Goal: Task Accomplishment & Management: Complete application form

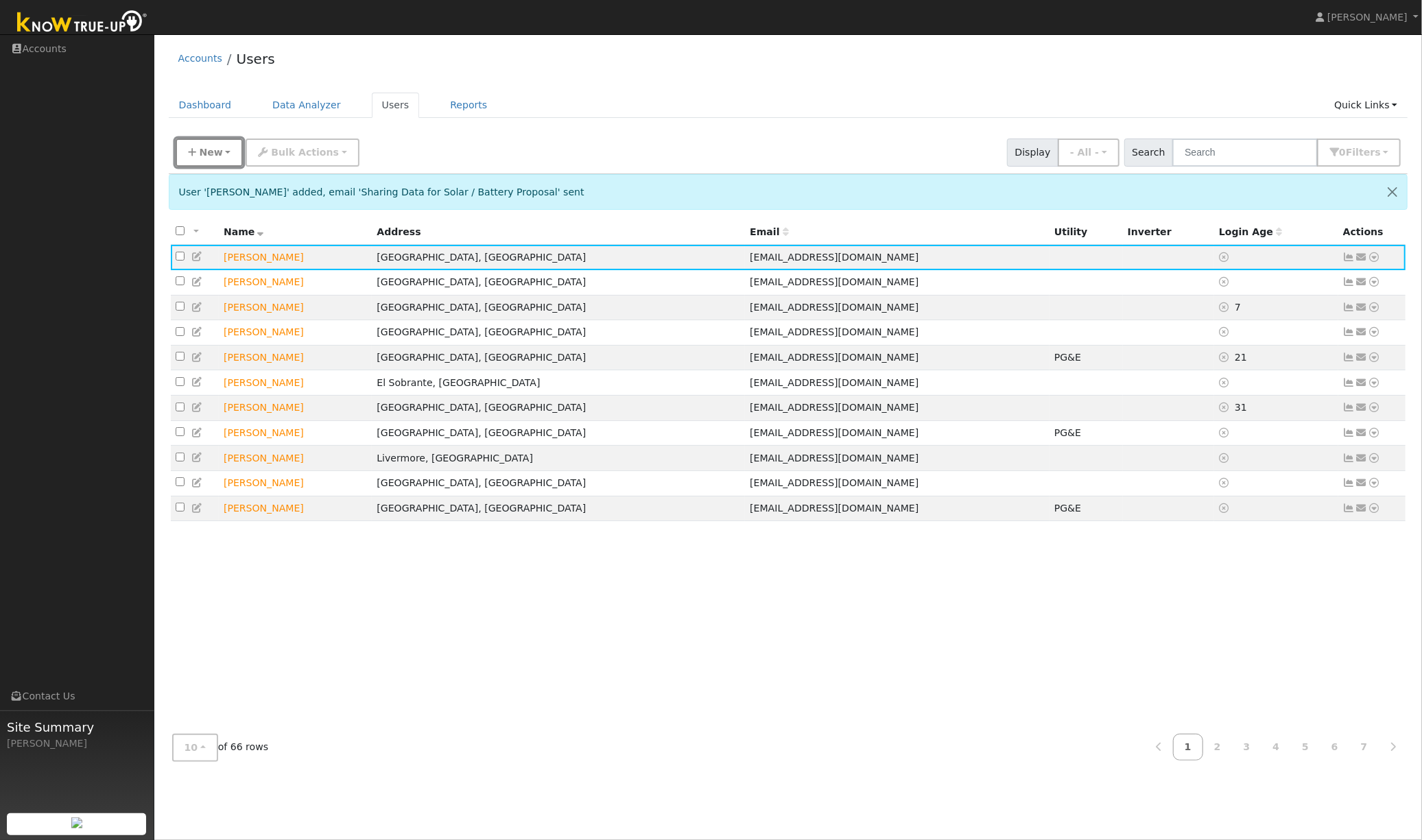
click at [214, 153] on span "New" at bounding box center [210, 152] width 23 height 11
click at [213, 182] on link "Quick Add" at bounding box center [233, 182] width 114 height 19
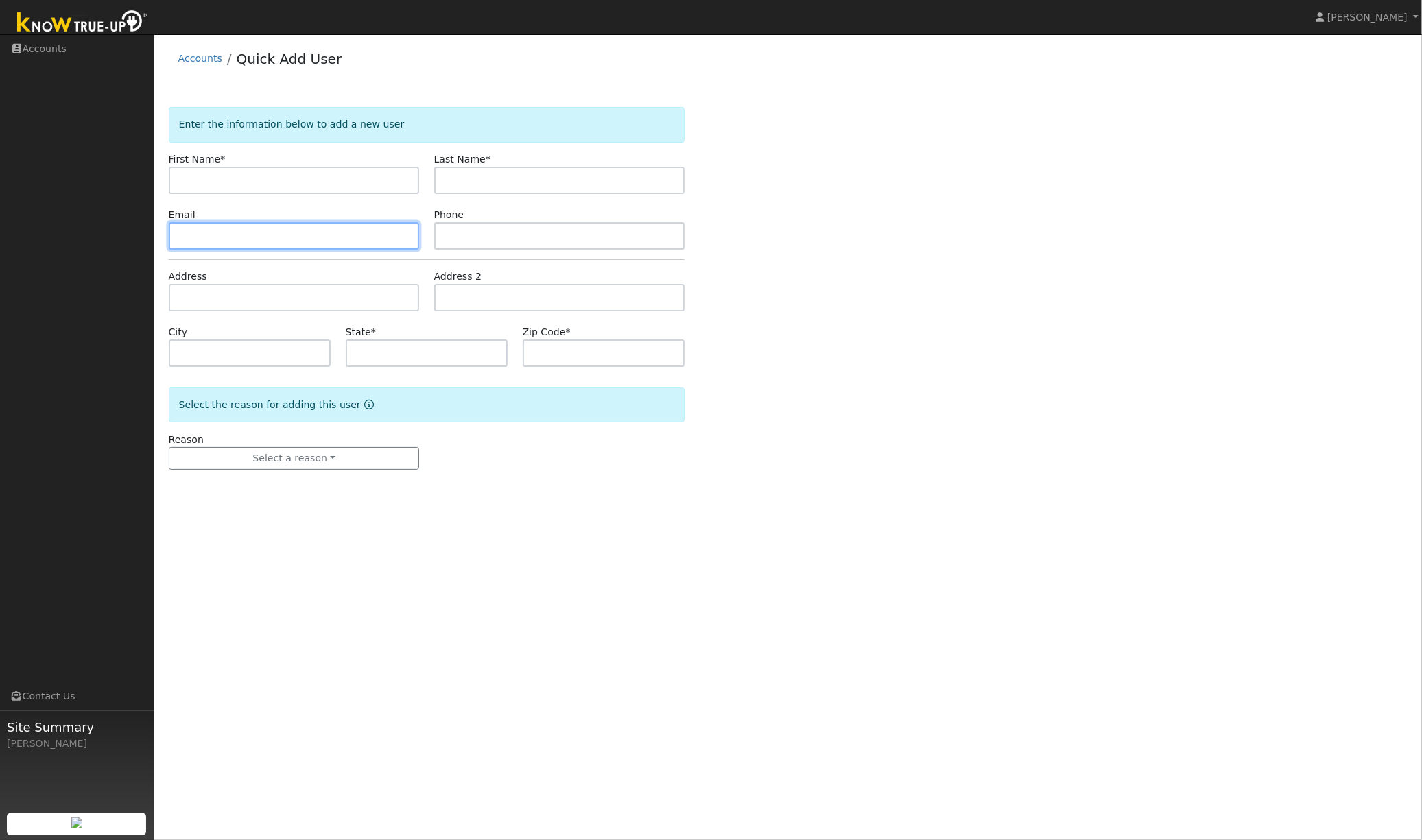
click at [276, 234] on input "text" at bounding box center [294, 236] width 251 height 27
paste input "[EMAIL_ADDRESS][DOMAIN_NAME]"
type input "[EMAIL_ADDRESS][DOMAIN_NAME]"
click at [260, 181] on input "text" at bounding box center [294, 180] width 251 height 27
paste input "[PERSON_NAME]"
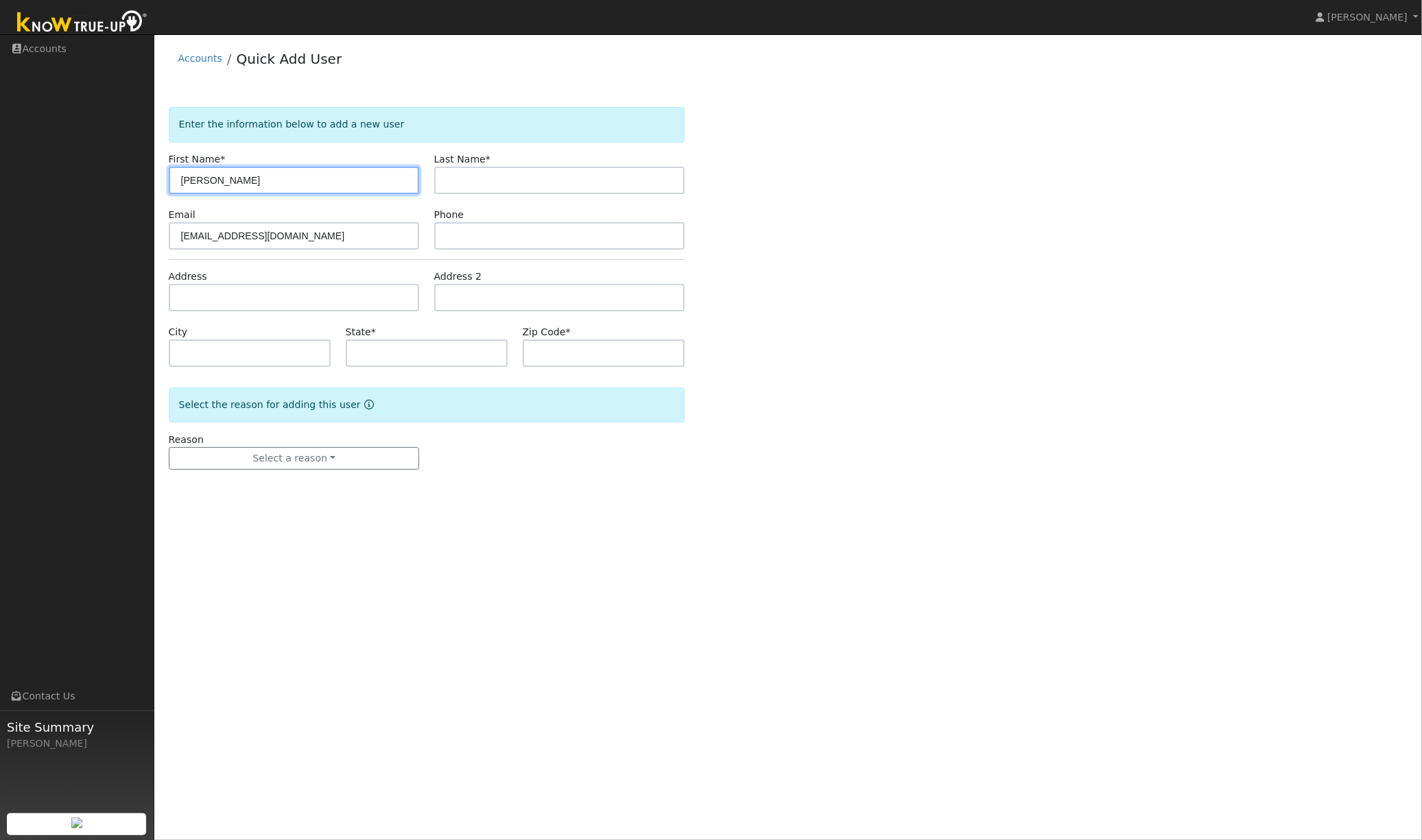
type input "[PERSON_NAME]"
click at [498, 184] on input "text" at bounding box center [560, 180] width 251 height 27
paste input "[PERSON_NAME]"
click at [471, 183] on input "[PERSON_NAME]" at bounding box center [560, 180] width 251 height 27
type input "[PERSON_NAME]"
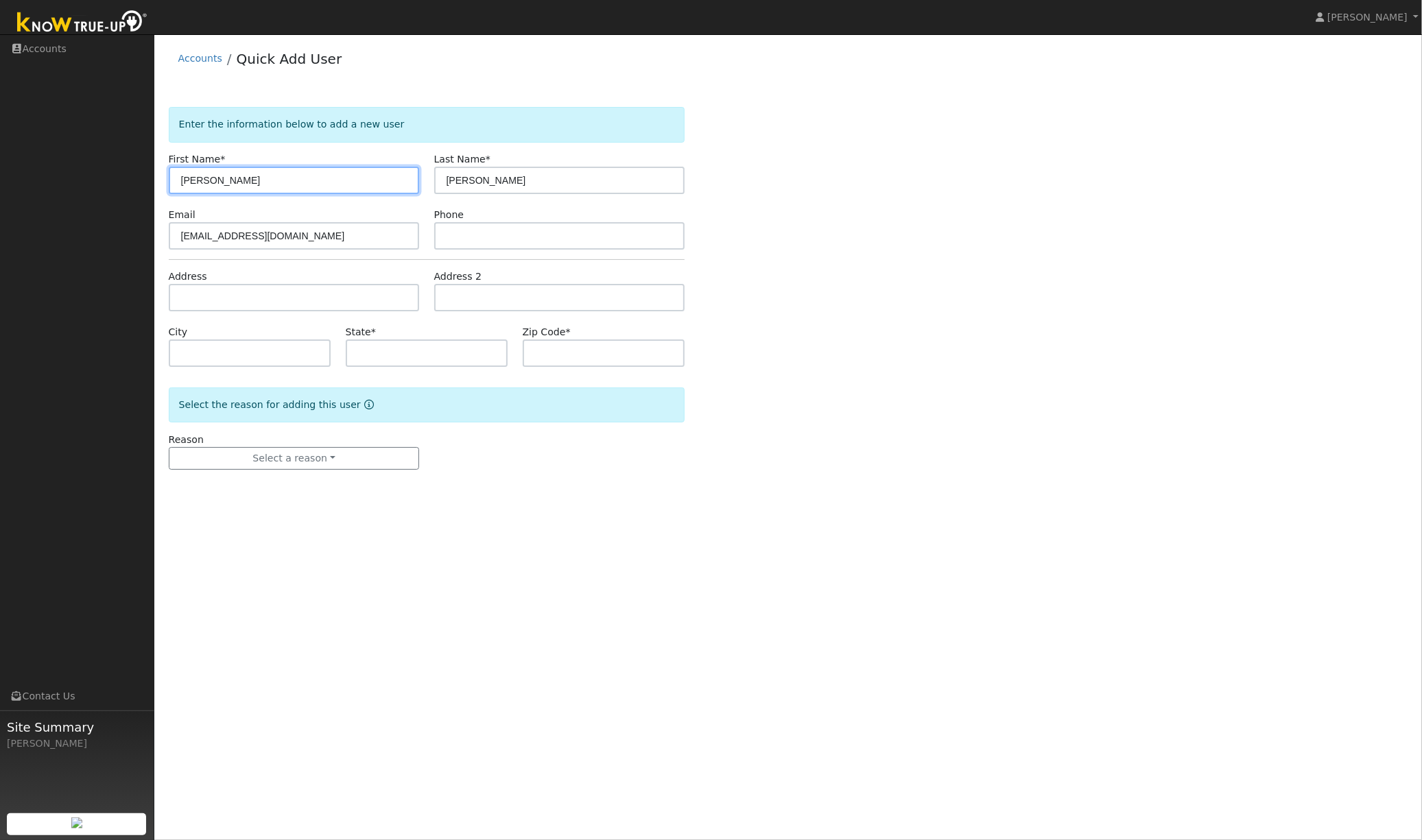
click at [347, 181] on input "[PERSON_NAME]" at bounding box center [294, 180] width 251 height 27
type input "[PERSON_NAME]"
click at [223, 294] on input "text" at bounding box center [294, 298] width 251 height 27
type input "[STREET_ADDRESS]"
type input "[GEOGRAPHIC_DATA]"
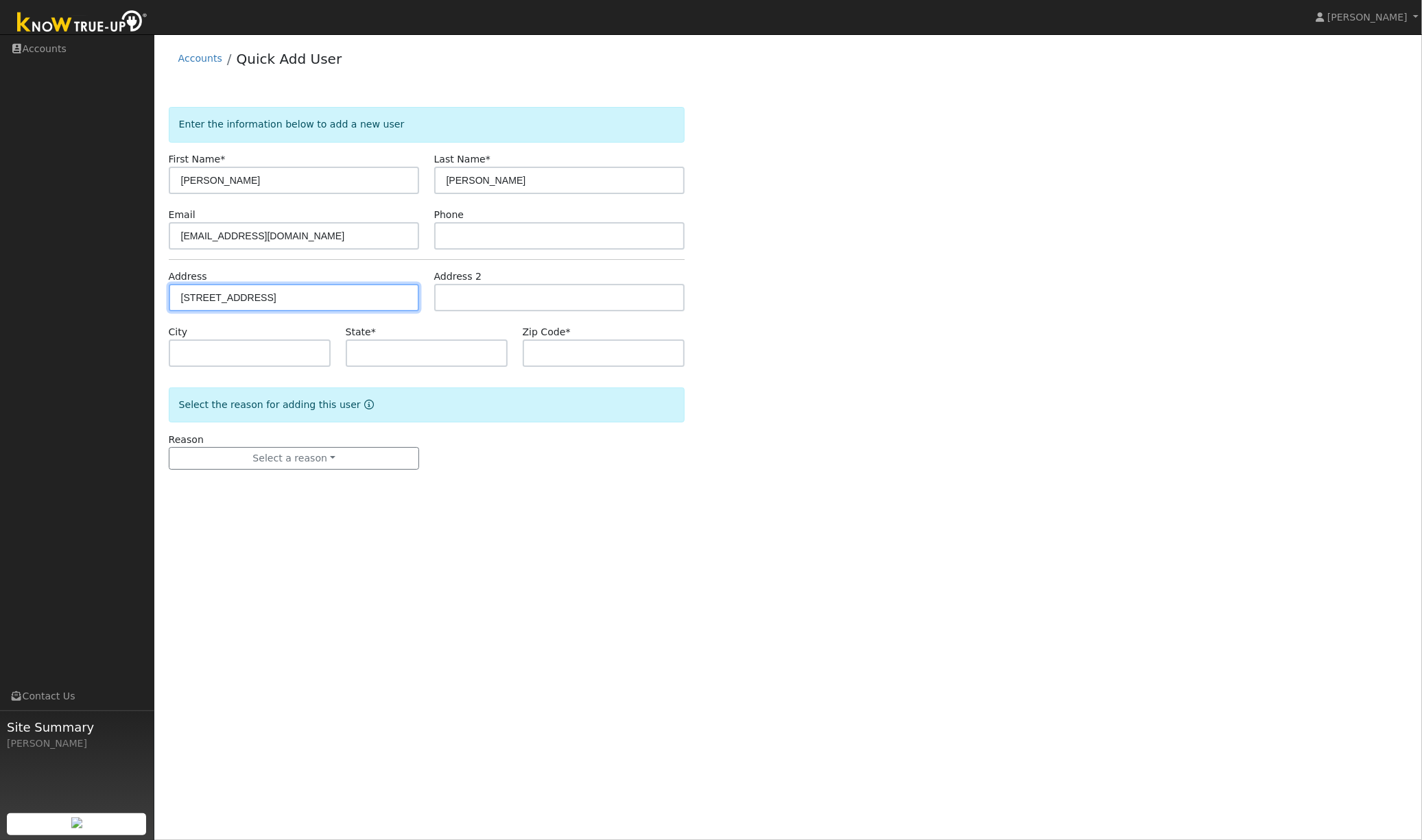
type input "CA"
type input "94521"
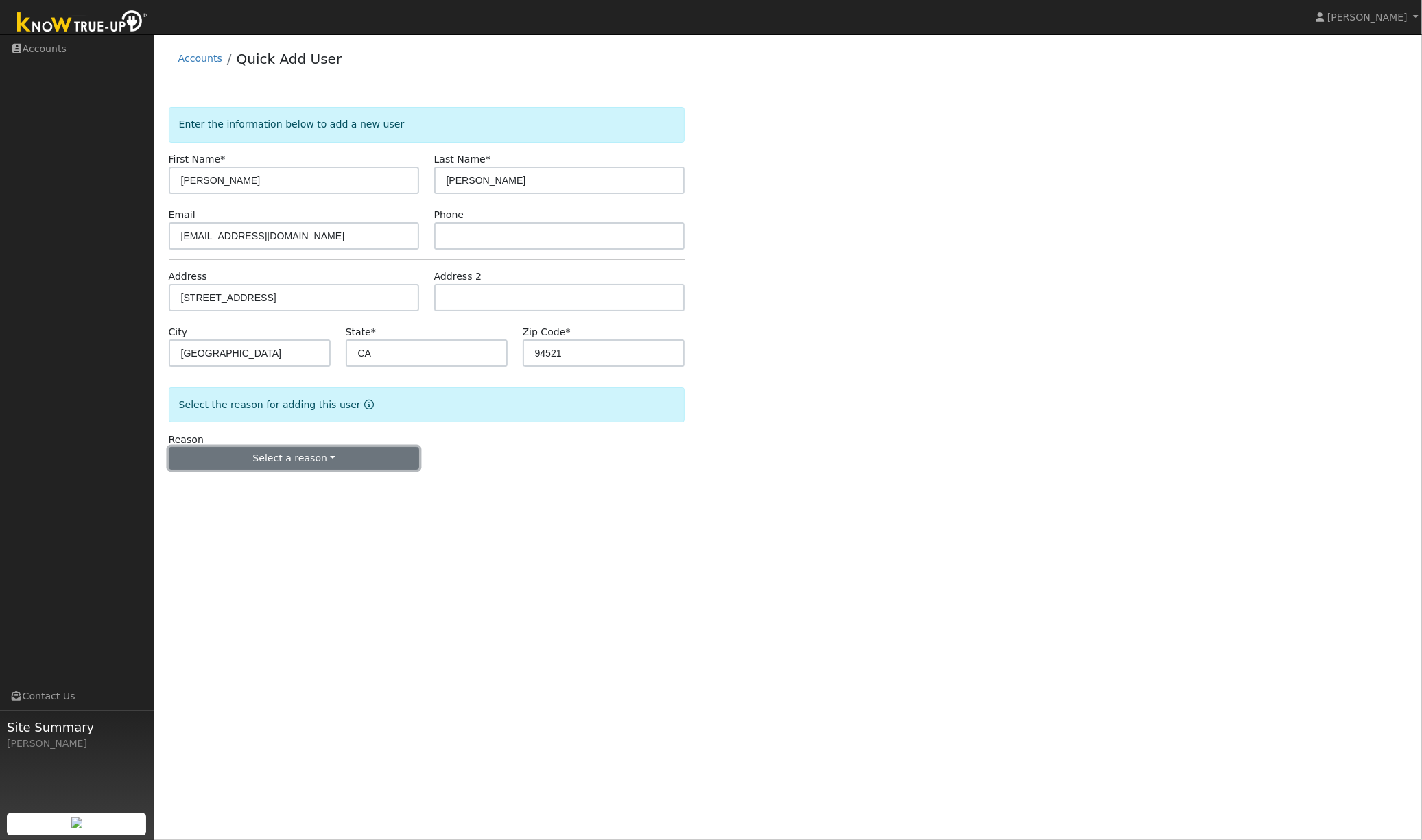
click at [257, 456] on button "Select a reason" at bounding box center [294, 458] width 251 height 23
click at [242, 489] on link "New lead" at bounding box center [244, 487] width 151 height 19
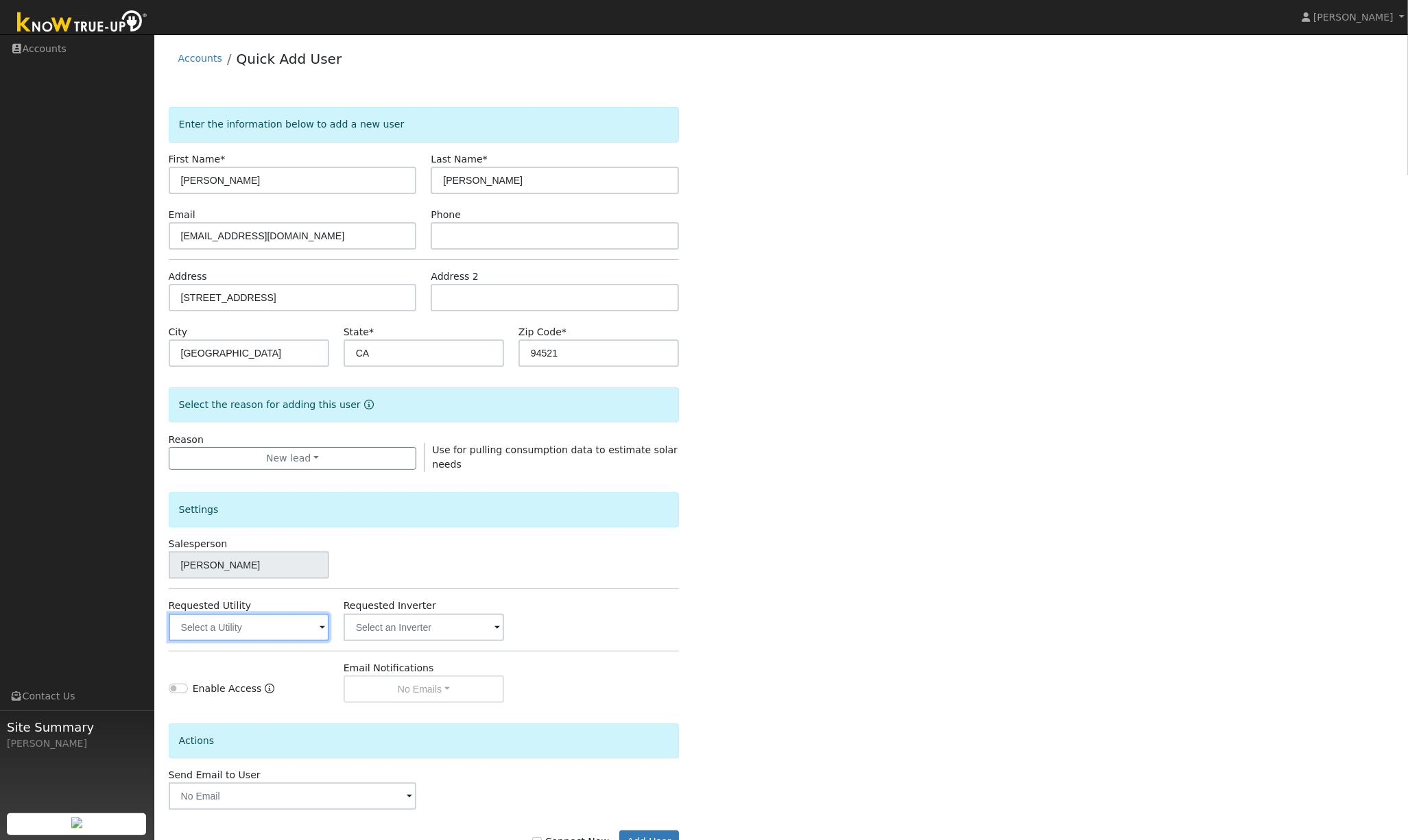
click at [288, 633] on input "text" at bounding box center [249, 627] width 160 height 27
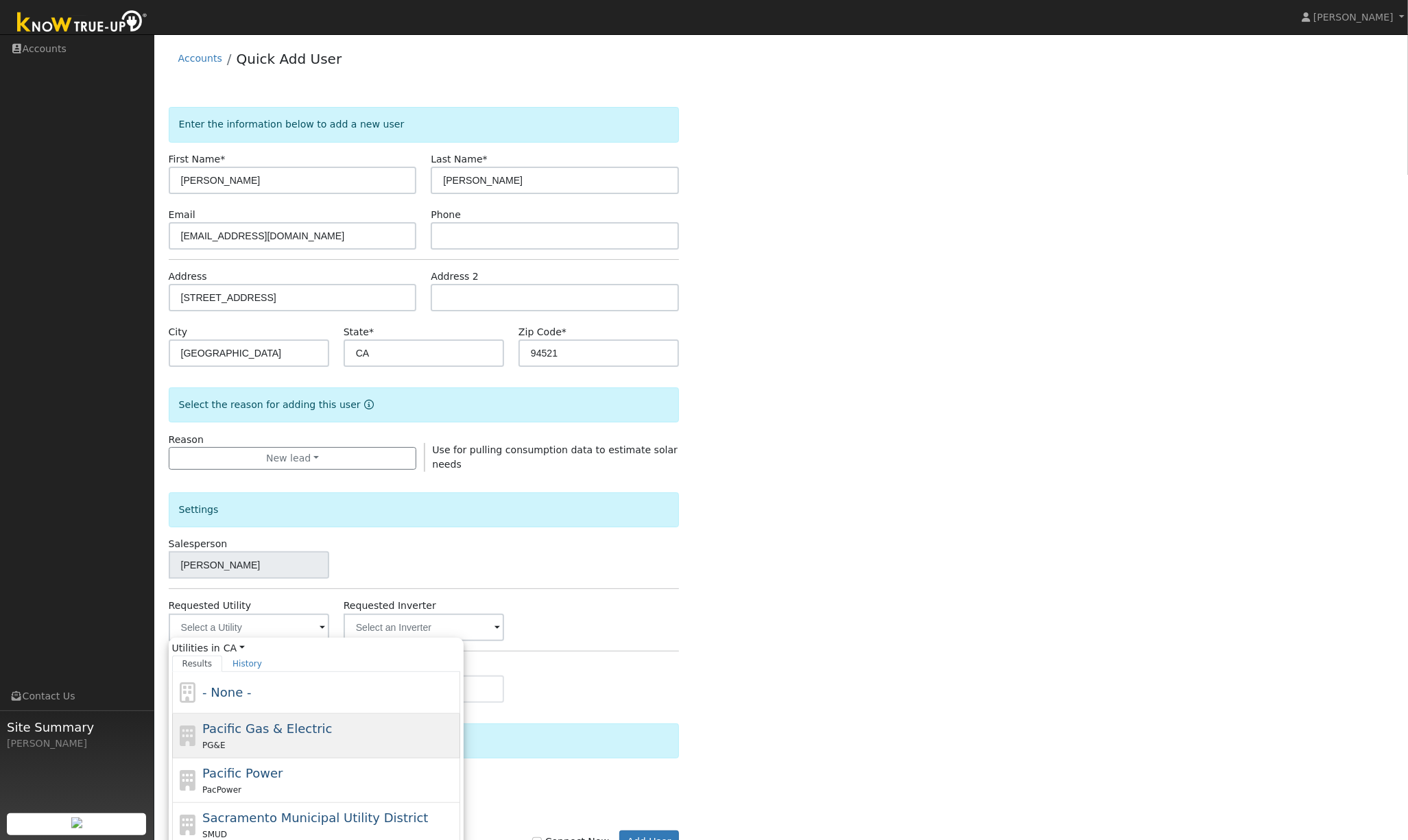
click at [251, 732] on span "Pacific Gas & Electric" at bounding box center [267, 728] width 129 height 15
type input "Pacific Gas & Electric"
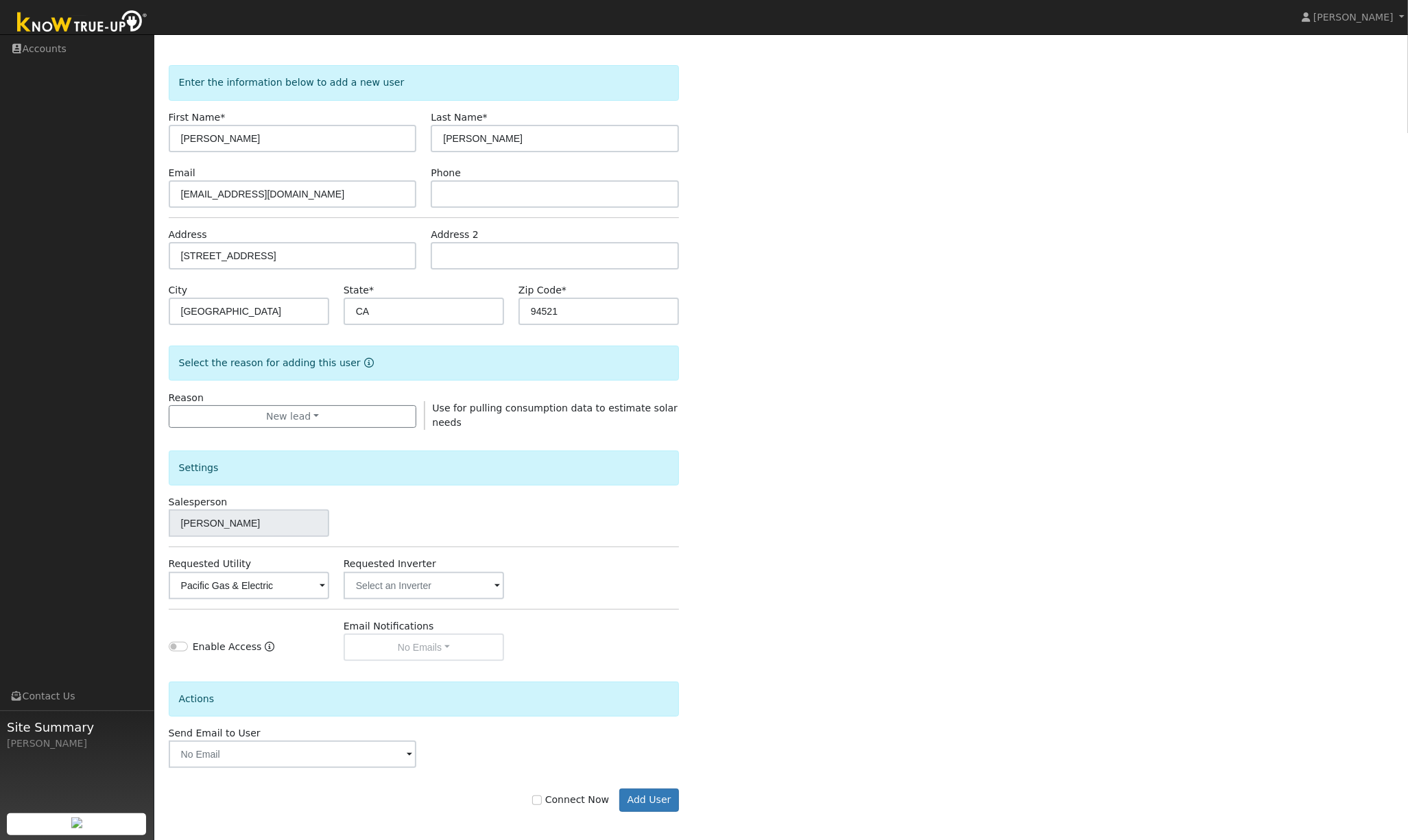
scroll to position [50, 0]
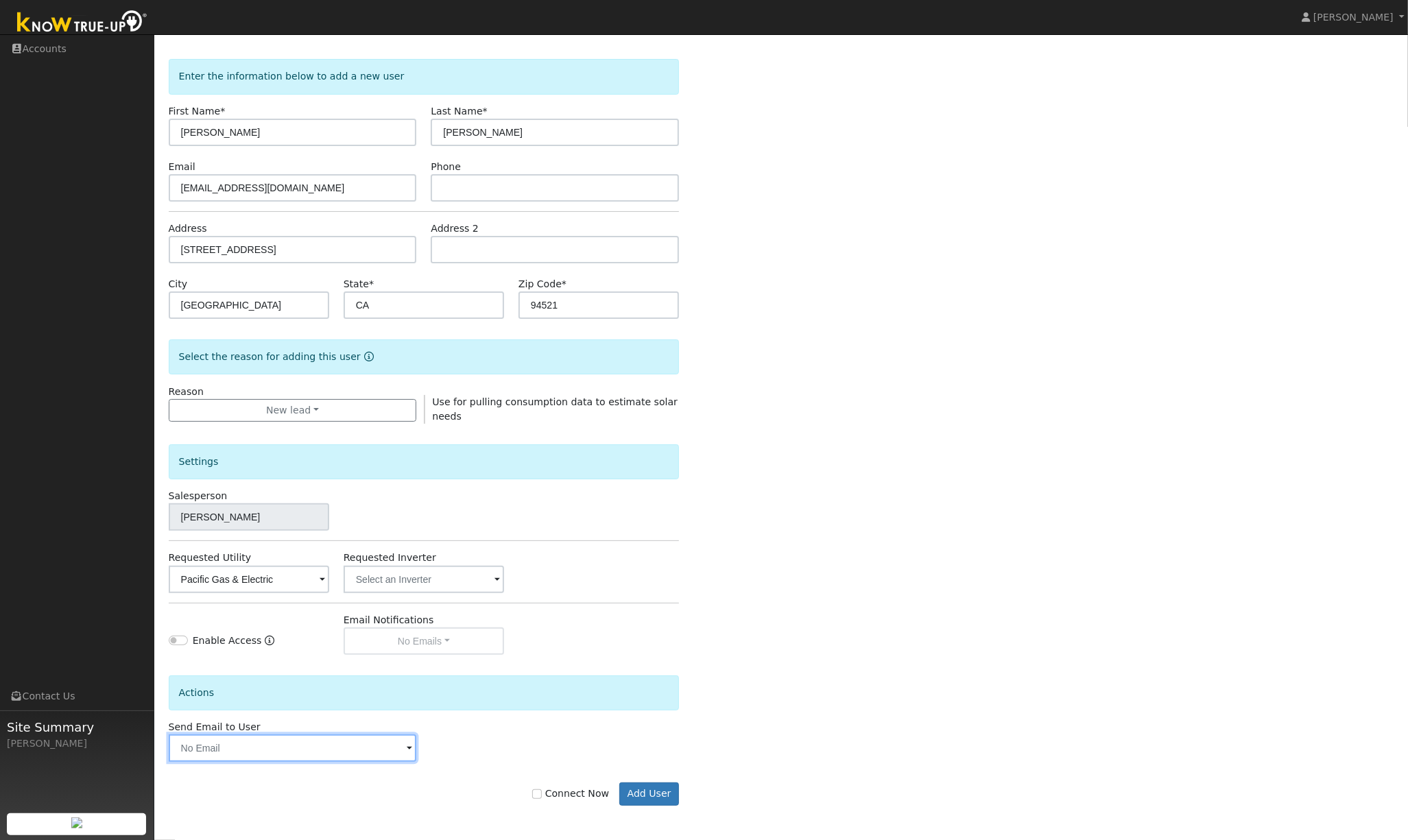
click at [372, 753] on input "text" at bounding box center [293, 748] width 248 height 27
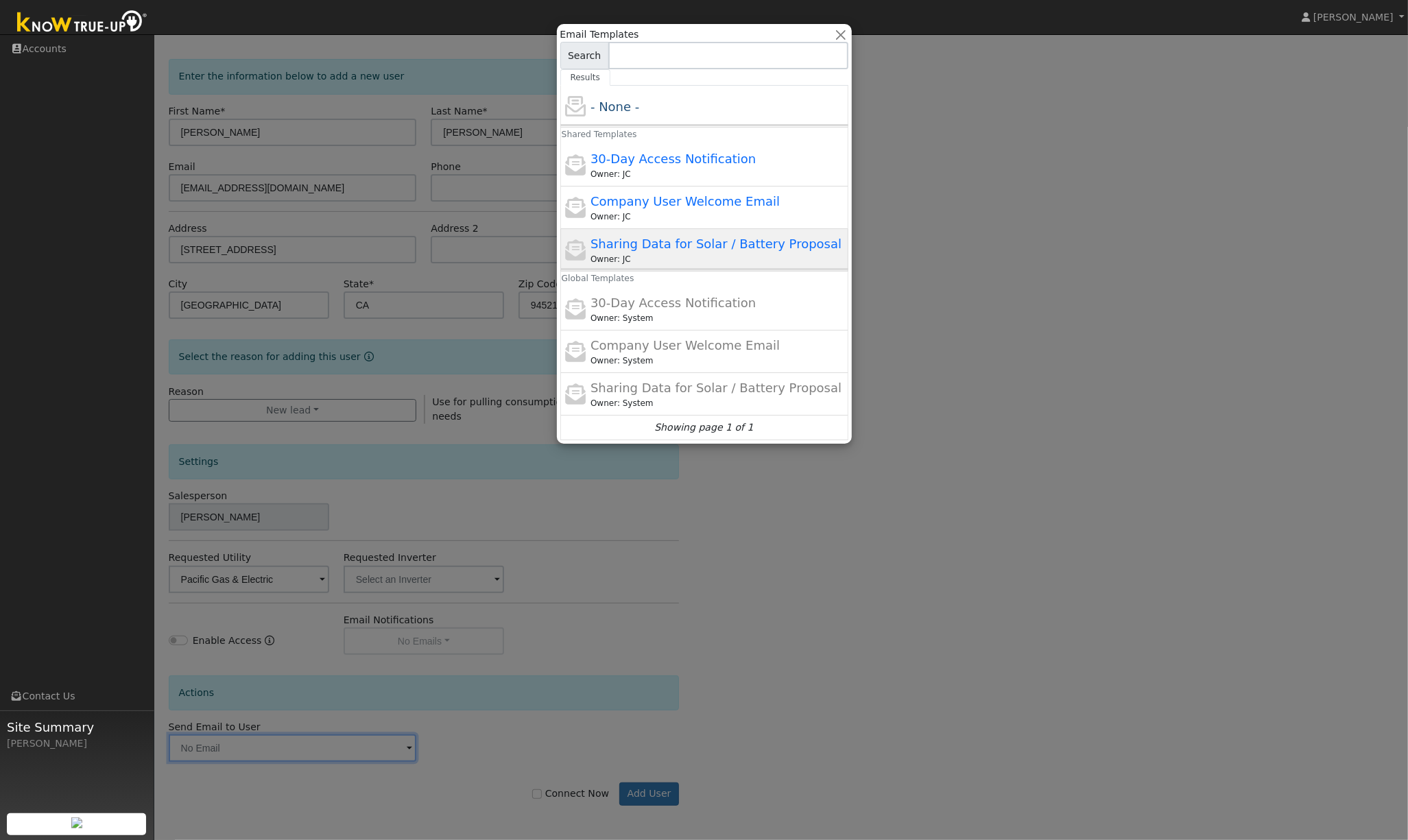
click at [726, 251] on span "Sharing Data for Solar / Battery Proposal" at bounding box center [716, 244] width 251 height 15
type input "Sharing Data for Solar / Battery Proposal"
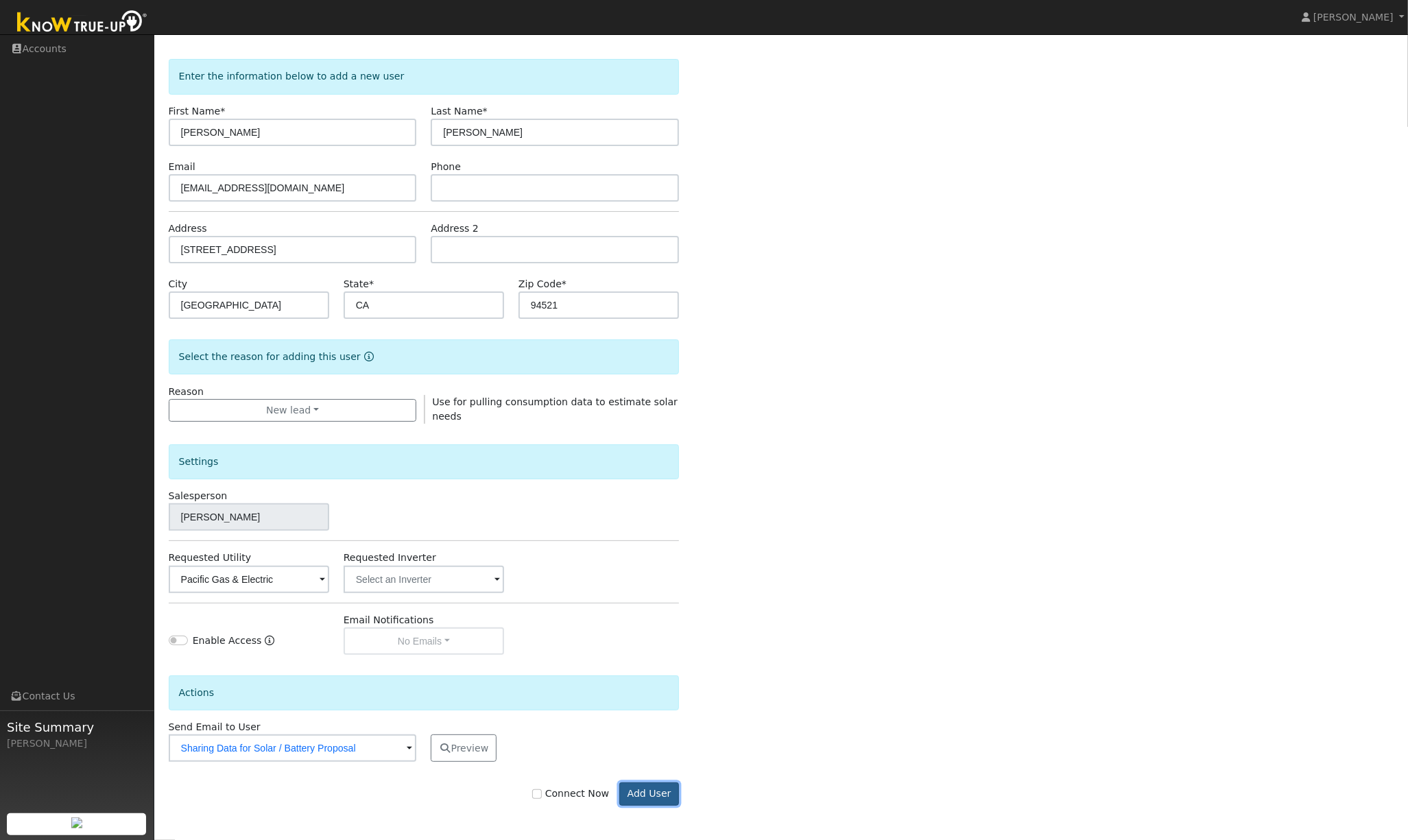
click at [650, 796] on button "Add User" at bounding box center [649, 793] width 60 height 23
